Goal: Information Seeking & Learning: Learn about a topic

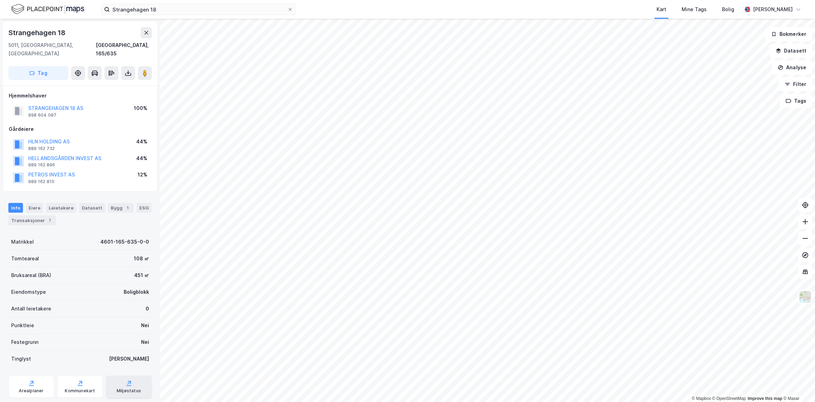
click at [130, 376] on div "Miljøstatus" at bounding box center [129, 387] width 46 height 22
click at [777, 54] on button "Datasett" at bounding box center [791, 51] width 42 height 14
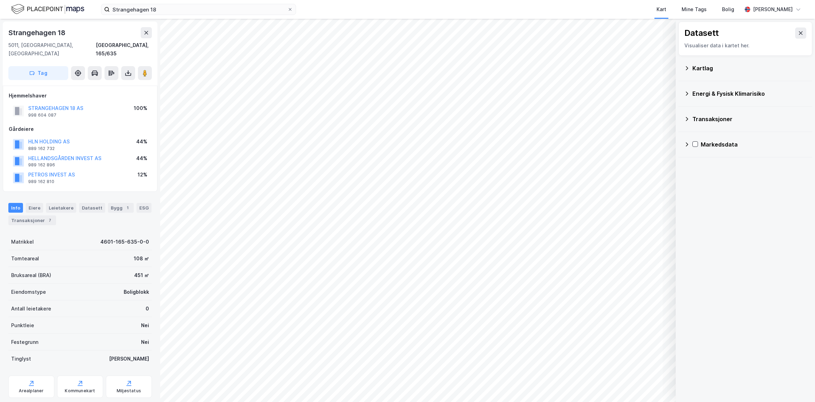
click at [690, 93] on div "Energi & Fysisk Klimarisiko" at bounding box center [745, 93] width 123 height 17
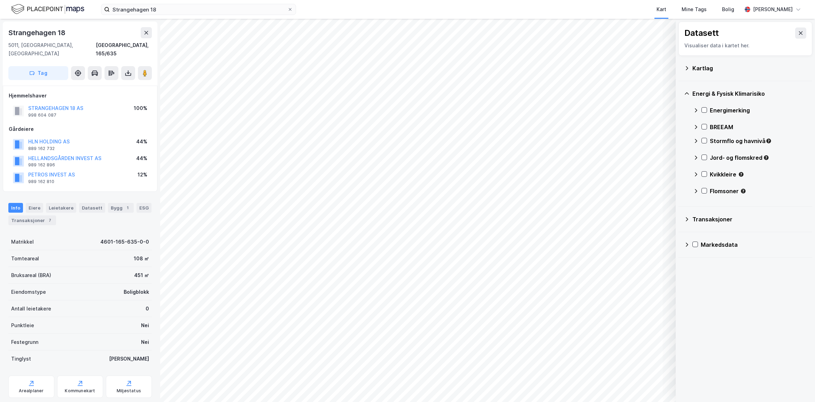
click at [690, 93] on div "Energi & Fysisk Klimarisiko" at bounding box center [745, 93] width 123 height 17
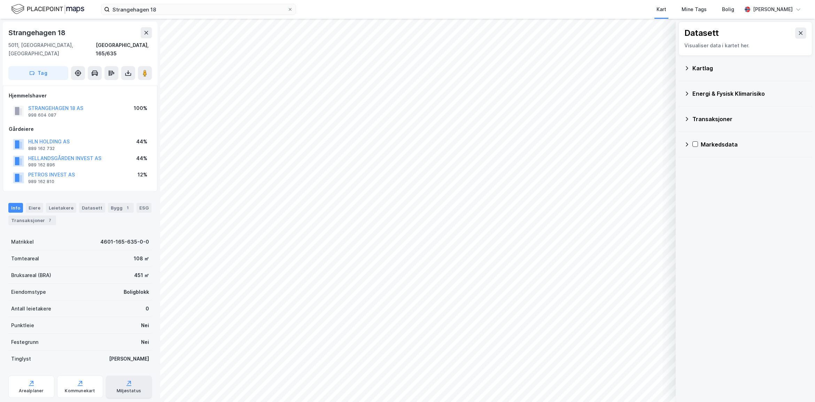
click at [128, 378] on div "Miljøstatus" at bounding box center [129, 387] width 46 height 22
click at [79, 203] on div "Datasett" at bounding box center [92, 208] width 26 height 10
